Goal: Navigation & Orientation: Find specific page/section

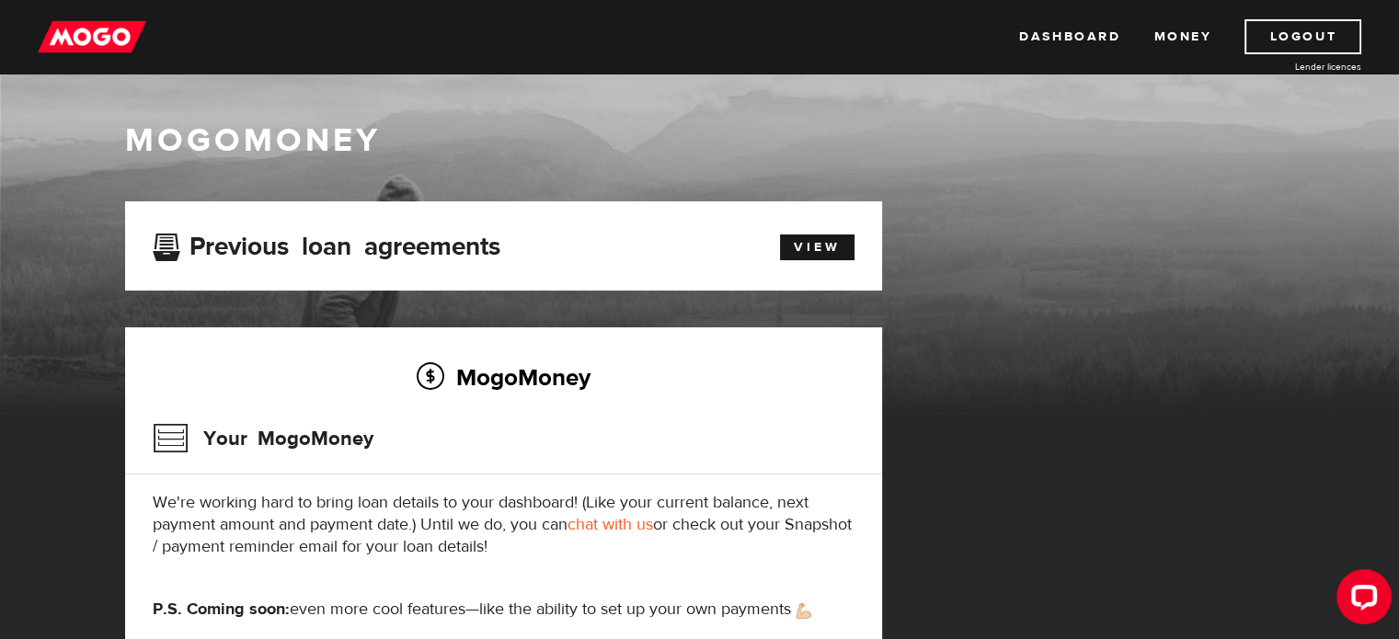
click at [98, 39] on img at bounding box center [92, 36] width 109 height 35
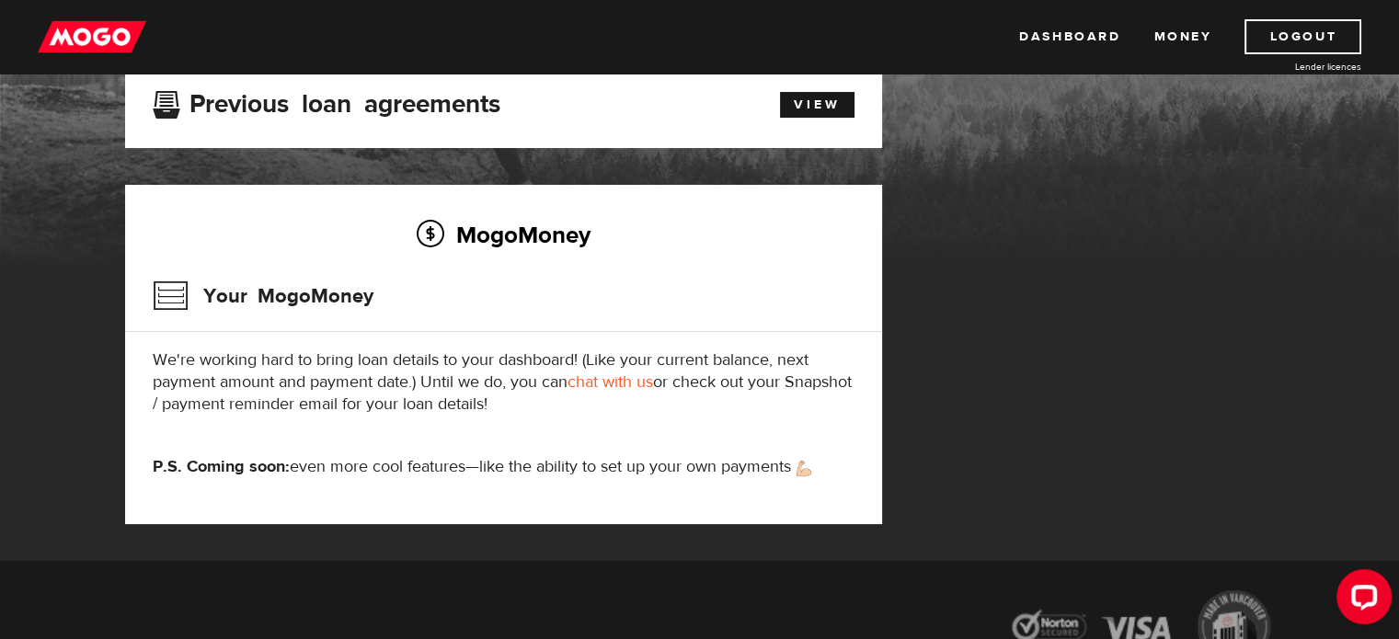
scroll to position [184, 0]
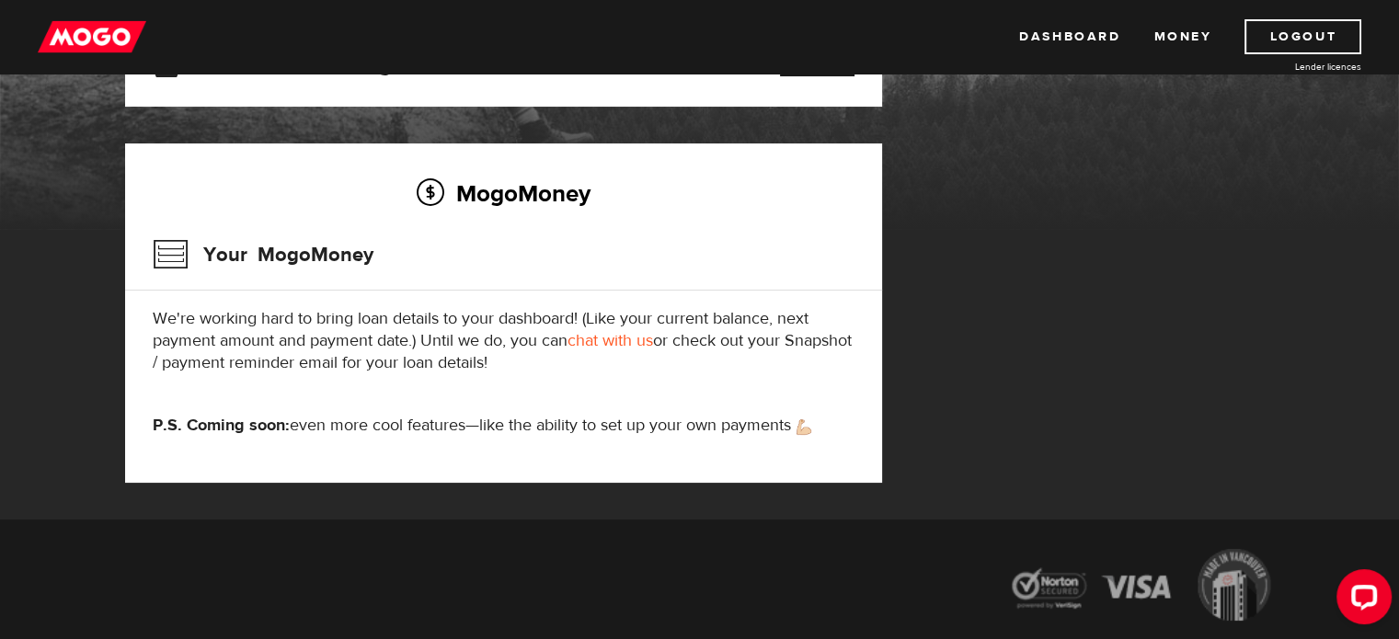
click at [599, 343] on link "chat with us" at bounding box center [611, 340] width 86 height 21
click at [1068, 38] on link "Dashboard" at bounding box center [1069, 36] width 101 height 35
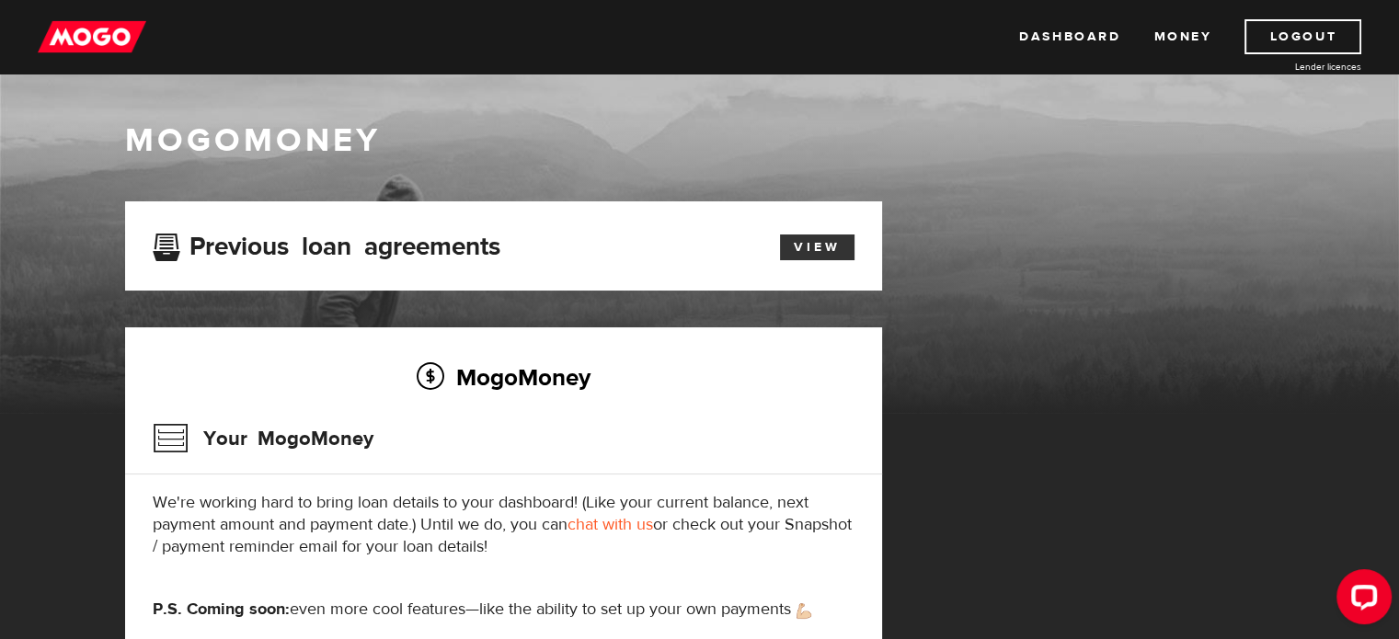
click at [814, 242] on link "View" at bounding box center [817, 248] width 75 height 26
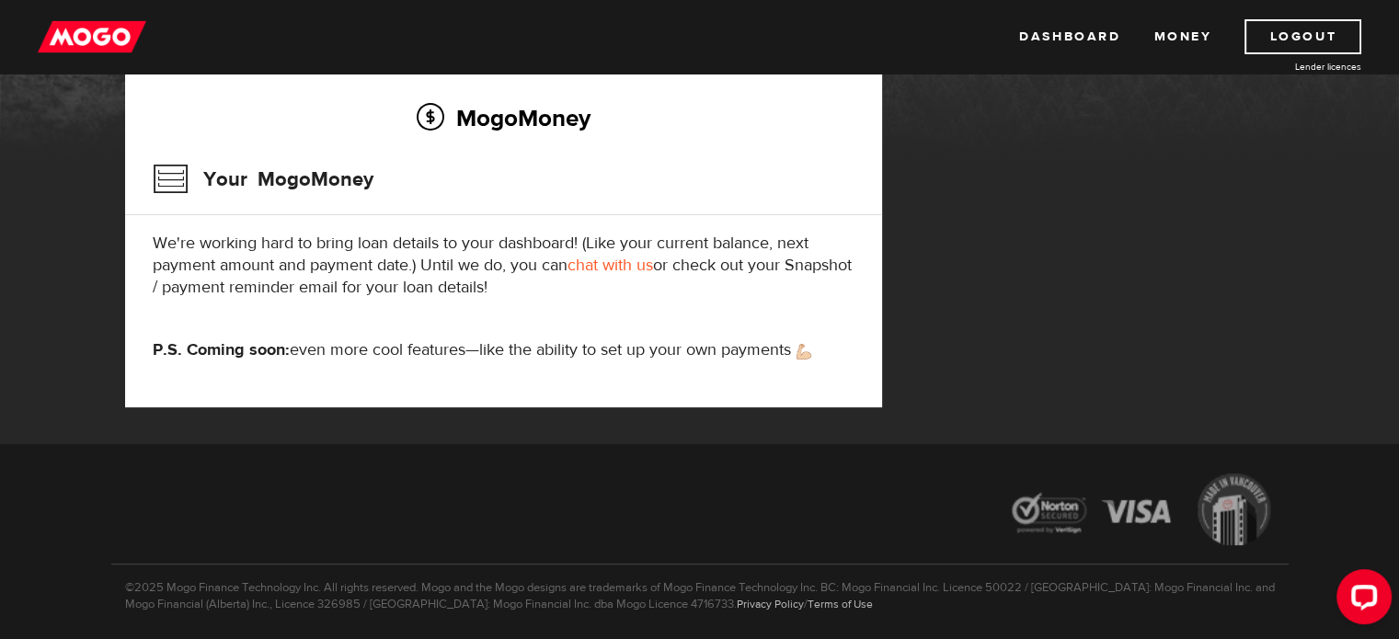
scroll to position [276, 0]
